Goal: Transaction & Acquisition: Download file/media

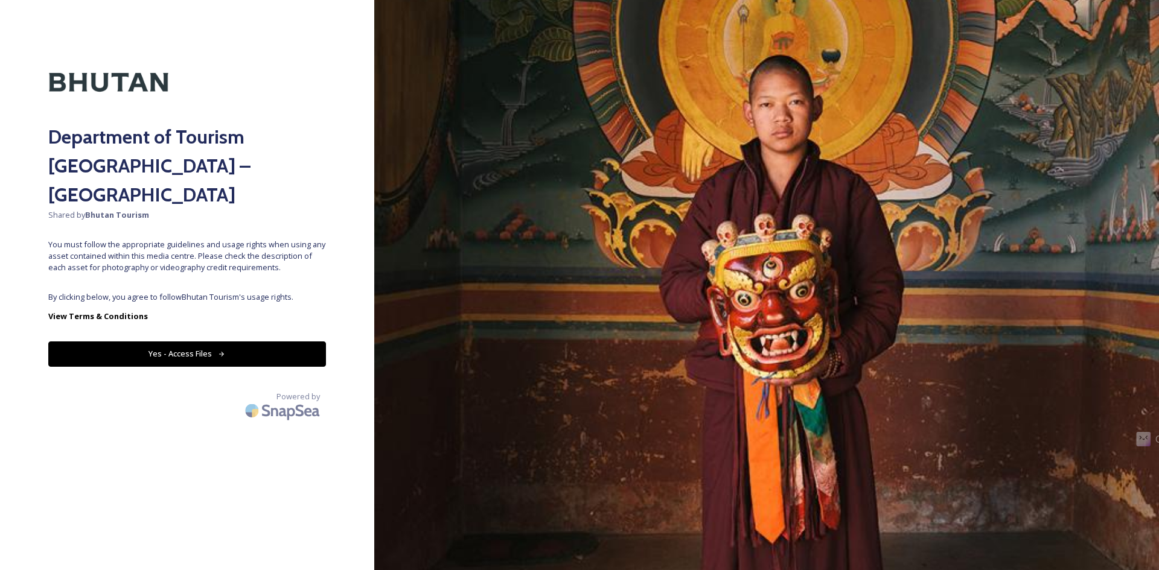
click at [232, 291] on span "By clicking below, you agree to follow Bhutan Tourism 's usage rights." at bounding box center [187, 296] width 278 height 11
click at [212, 342] on button "Yes - Access Files" at bounding box center [187, 354] width 278 height 25
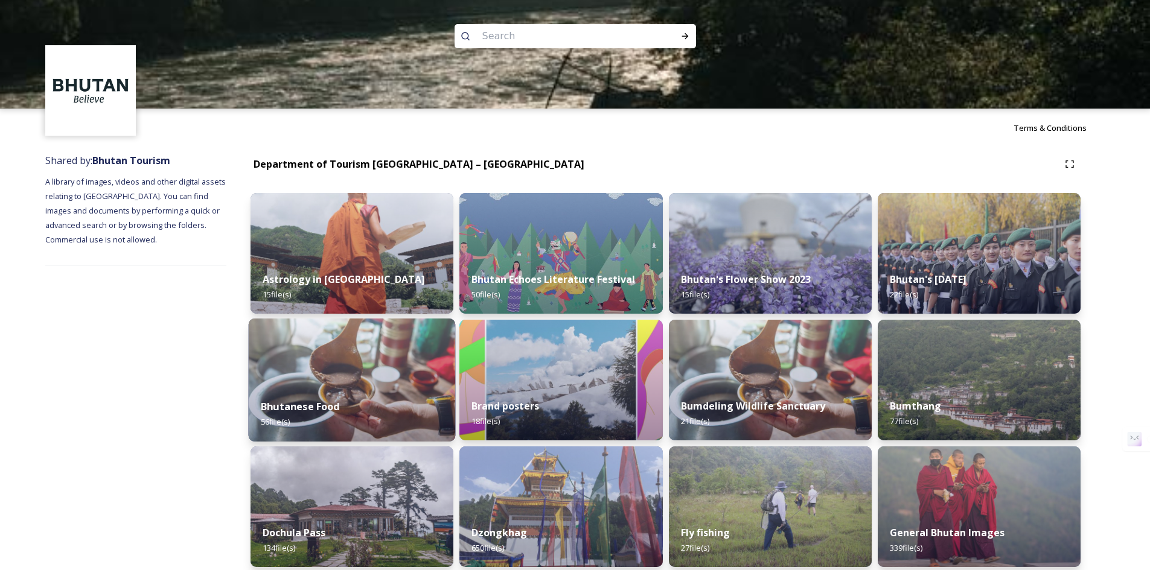
click at [386, 380] on img at bounding box center [352, 380] width 207 height 123
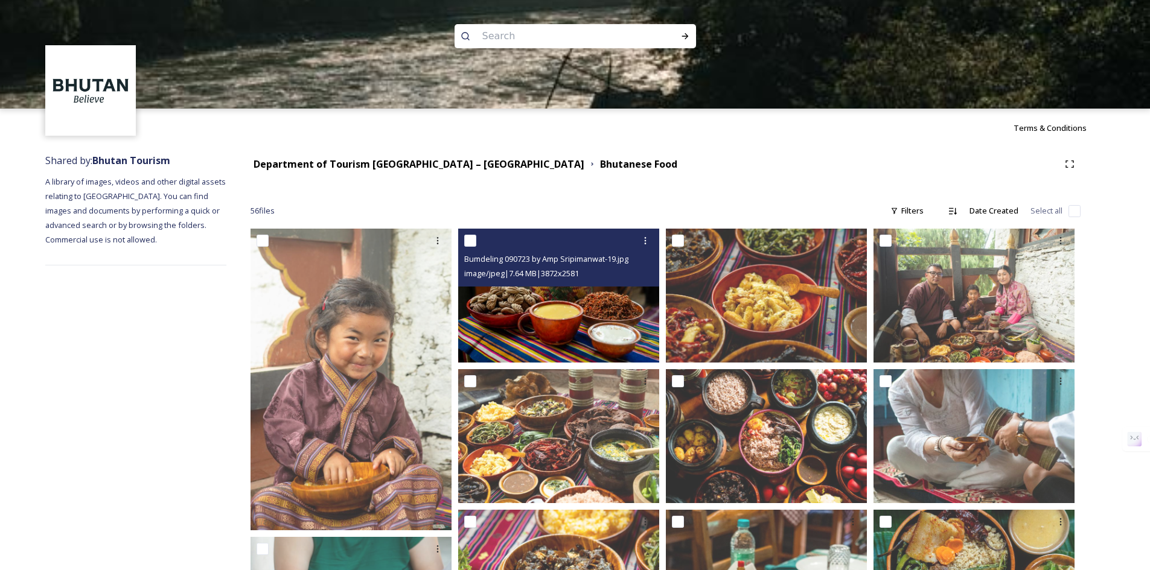
click at [523, 314] on img at bounding box center [558, 296] width 201 height 134
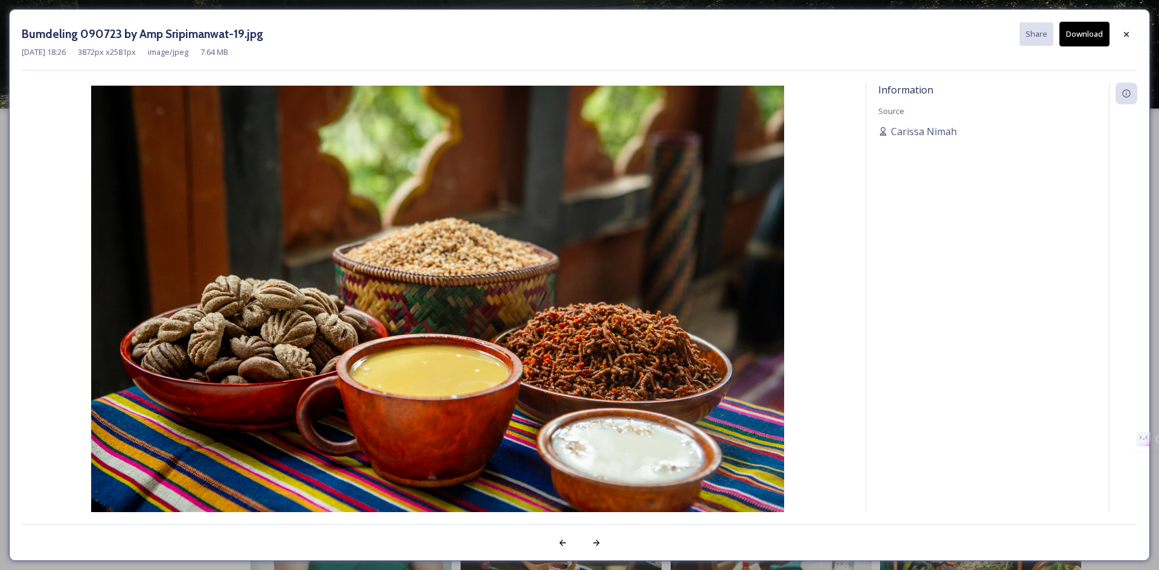
click at [1090, 31] on button "Download" at bounding box center [1084, 34] width 50 height 25
click at [1127, 35] on icon at bounding box center [1126, 33] width 5 height 5
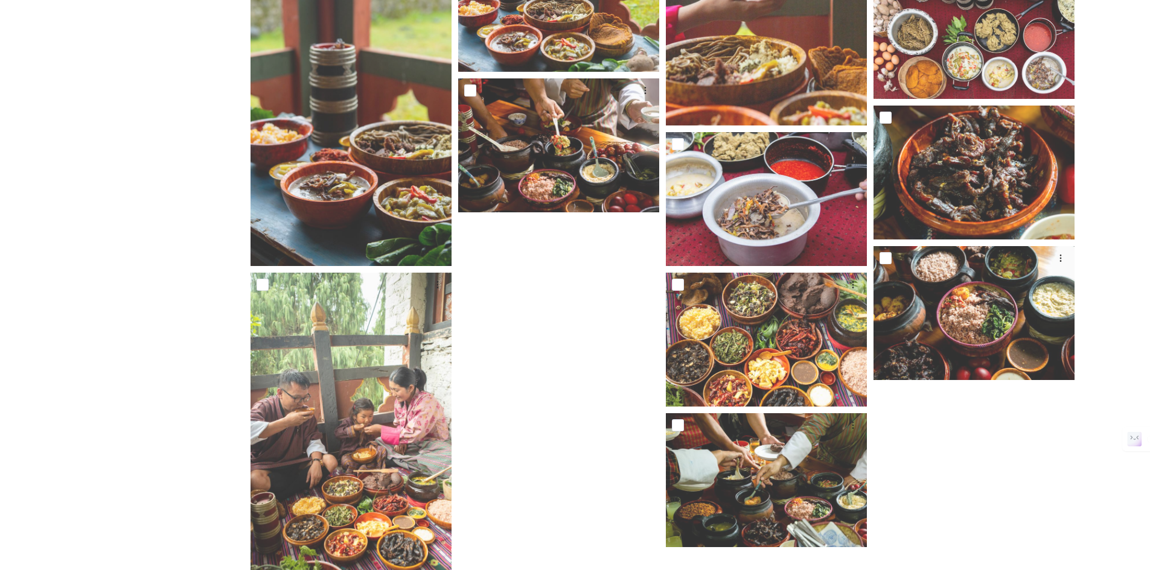
scroll to position [2484, 0]
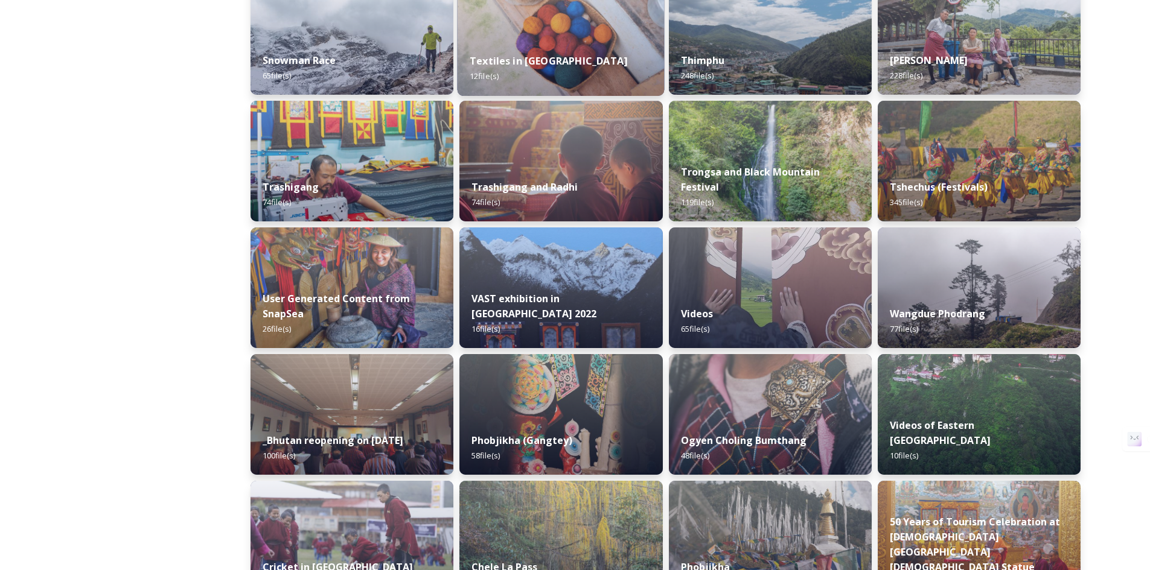
scroll to position [1207, 0]
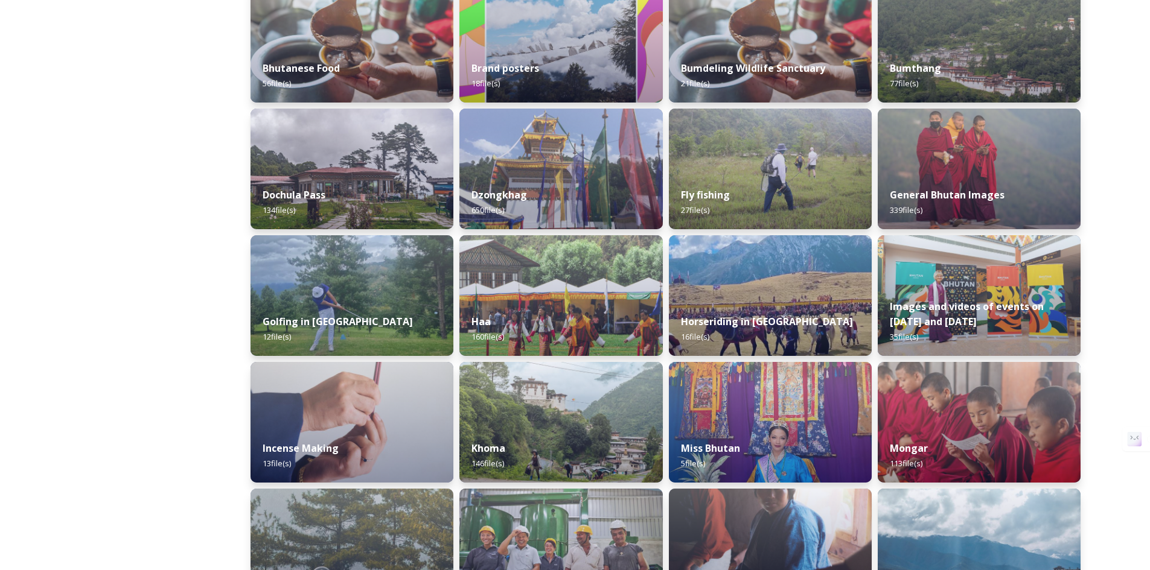
scroll to position [297, 0]
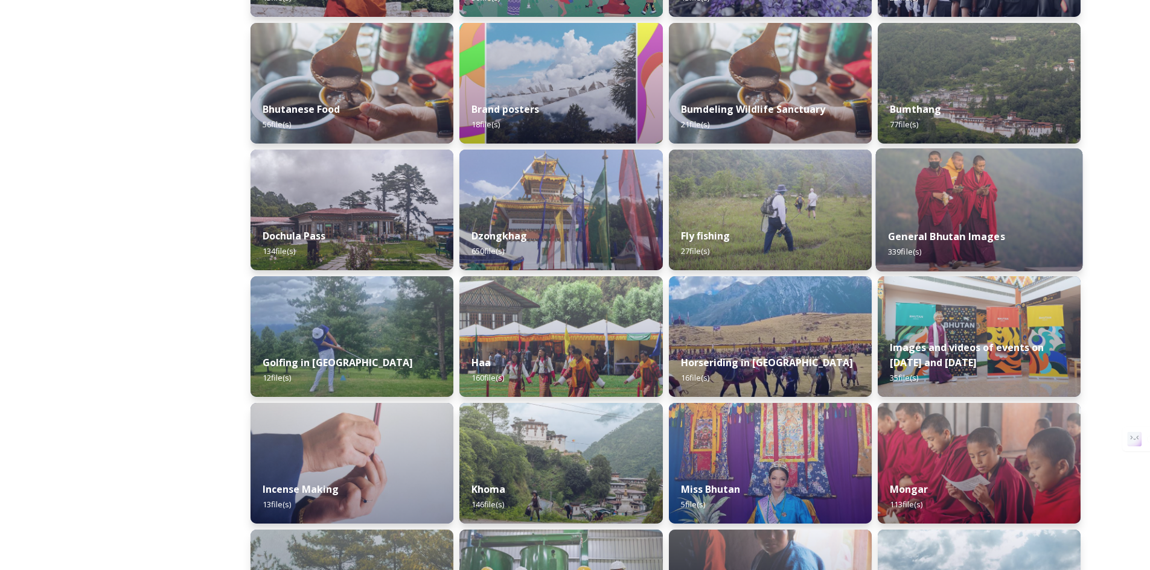
click at [998, 207] on img at bounding box center [978, 209] width 207 height 123
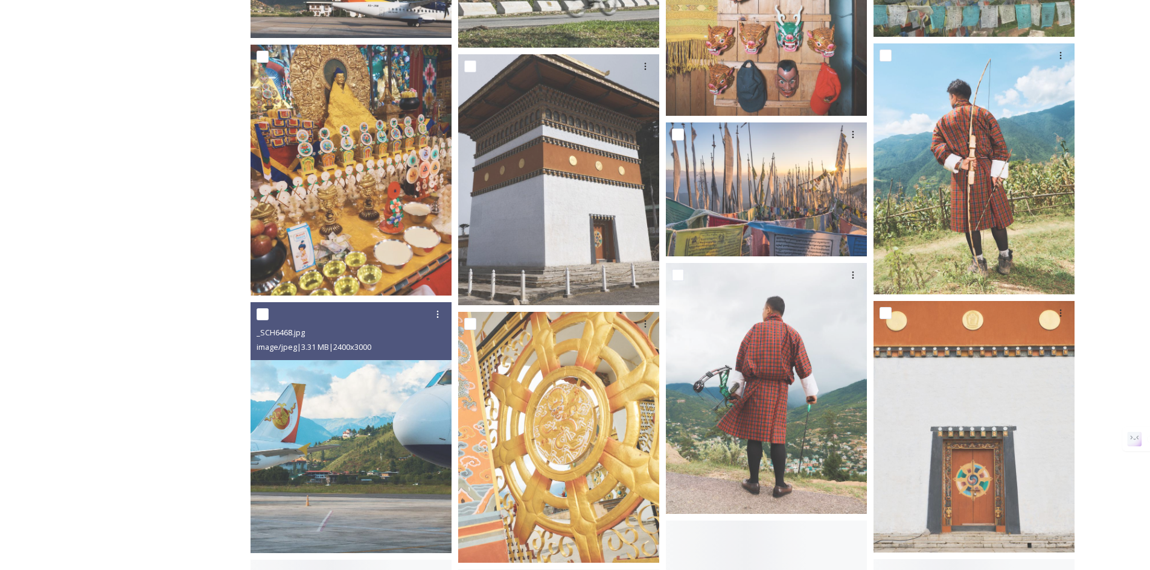
scroll to position [7342, 0]
